Goal: Information Seeking & Learning: Learn about a topic

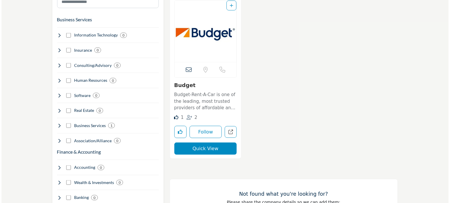
scroll to position [347, 0]
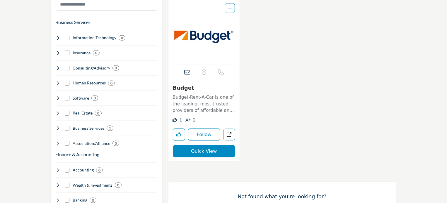
click at [214, 150] on button "Quick View" at bounding box center [204, 151] width 63 height 12
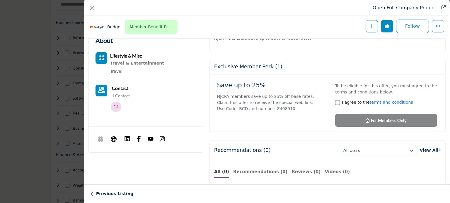
scroll to position [145, 0]
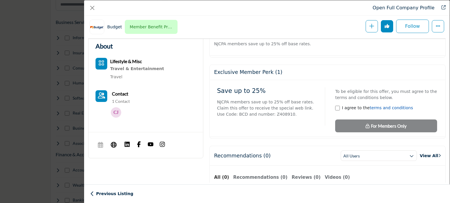
click at [382, 109] on link "terms and conditions" at bounding box center [390, 108] width 43 height 5
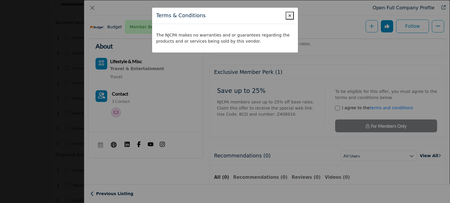
click at [290, 14] on span "×" at bounding box center [290, 15] width 4 height 5
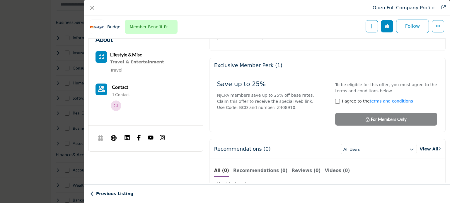
scroll to position [156, 0]
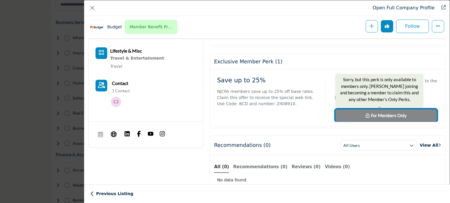
click at [381, 117] on span "For Members Only" at bounding box center [389, 115] width 36 height 5
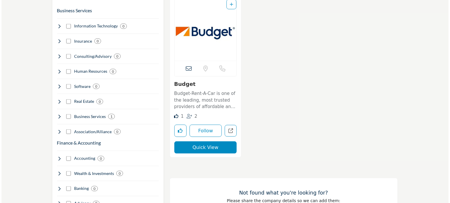
scroll to position [355, 0]
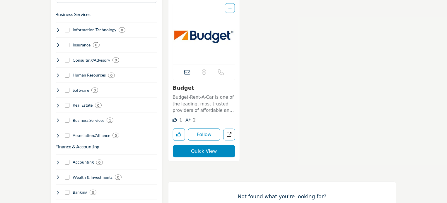
click at [211, 151] on button "Quick View" at bounding box center [204, 151] width 63 height 12
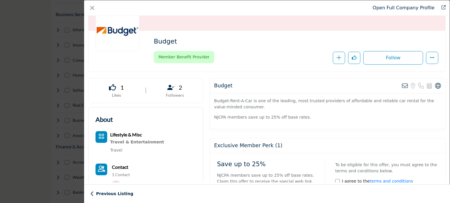
scroll to position [61, 0]
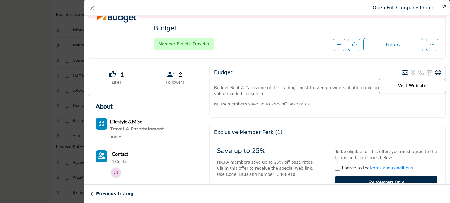
click at [435, 72] on icon "Company Data Modal" at bounding box center [438, 73] width 6 height 6
